Goal: Information Seeking & Learning: Learn about a topic

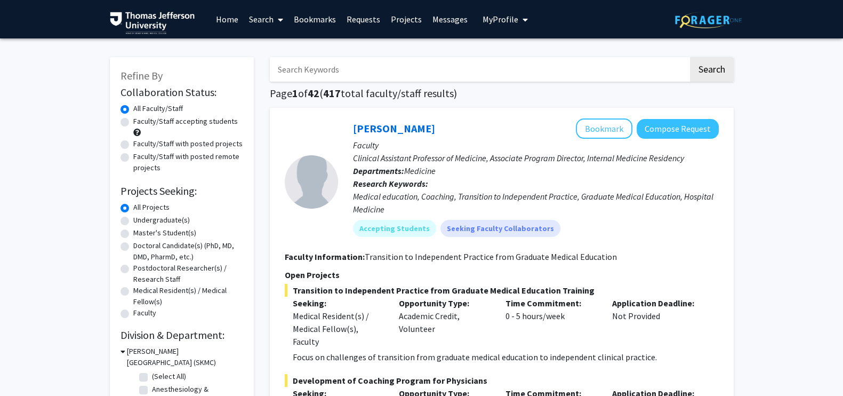
click at [133, 246] on label "Doctoral Candidate(s) (PhD, MD, DMD, PharmD, etc.)" at bounding box center [188, 251] width 110 height 22
click at [133, 246] on input "Doctoral Candidate(s) (PhD, MD, DMD, PharmD, etc.)" at bounding box center [136, 243] width 7 height 7
radio input "true"
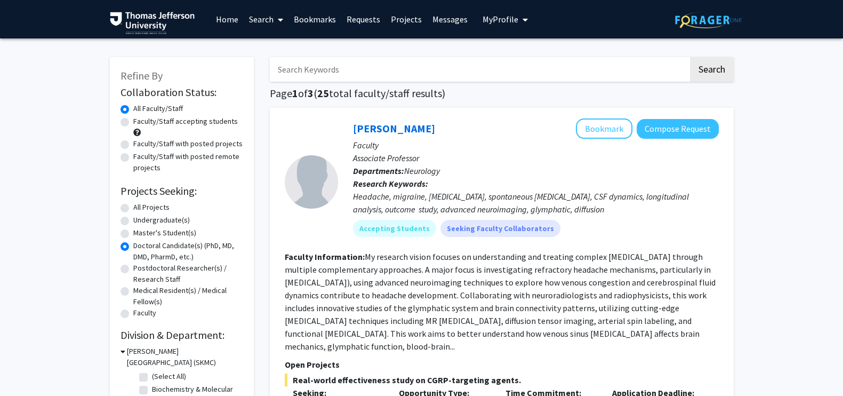
click at [133, 142] on label "Faculty/Staff with posted projects" at bounding box center [187, 143] width 109 height 11
click at [133, 142] on input "Faculty/Staff with posted projects" at bounding box center [136, 141] width 7 height 7
radio input "true"
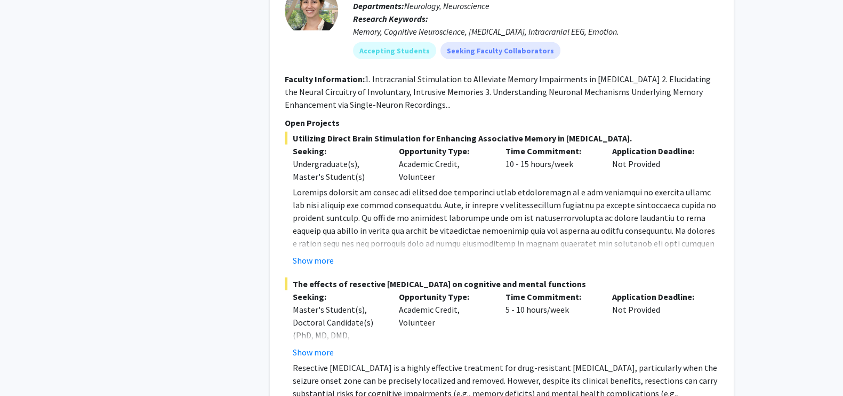
scroll to position [8529, 0]
